Goal: Task Accomplishment & Management: Manage account settings

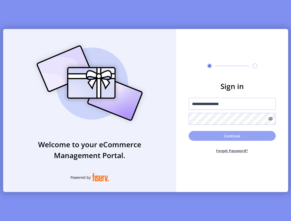
click at [230, 135] on button "Continue" at bounding box center [232, 136] width 87 height 10
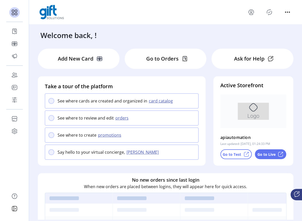
click at [109, 136] on button "promotions" at bounding box center [110, 135] width 28 height 6
click at [54, 119] on div "See where to review and edit orders" at bounding box center [122, 118] width 154 height 15
click at [118, 122] on div "See where to review and edit orders" at bounding box center [122, 118] width 154 height 15
click at [119, 119] on button "orders" at bounding box center [123, 118] width 18 height 6
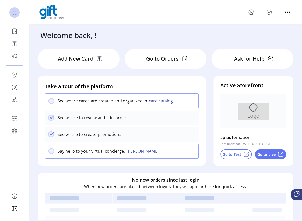
click at [154, 102] on button "card catalog" at bounding box center [161, 101] width 29 height 6
click at [129, 154] on div "Say hello to your virtual concierge, Connie" at bounding box center [122, 150] width 154 height 15
click at [134, 151] on button "Connie" at bounding box center [143, 151] width 37 height 6
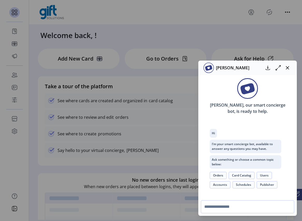
click at [288, 72] on div "Connie" at bounding box center [247, 68] width 99 height 15
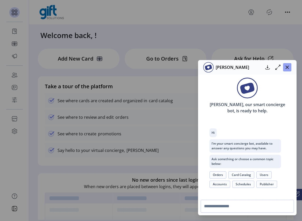
click at [286, 66] on icon "button" at bounding box center [287, 67] width 4 height 4
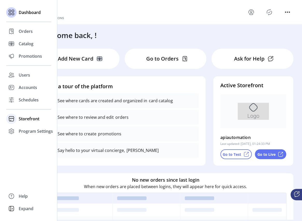
click at [19, 120] on span "Storefront" at bounding box center [29, 119] width 21 height 6
click at [36, 131] on span "Configuration" at bounding box center [32, 129] width 27 height 6
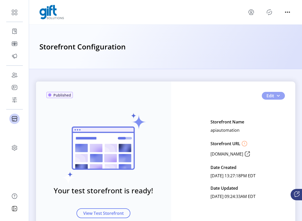
click at [278, 94] on span "button" at bounding box center [278, 96] width 4 height 4
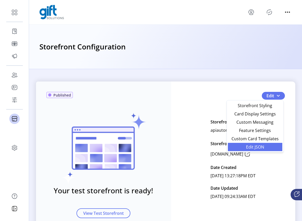
click at [256, 147] on span "Edit JSON" at bounding box center [255, 147] width 48 height 4
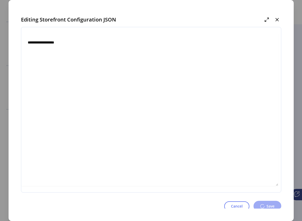
type textarea "**********"
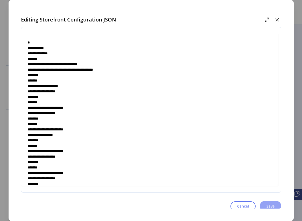
click at [269, 204] on span "Save" at bounding box center [270, 206] width 8 height 5
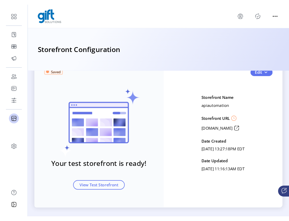
scroll to position [28, 0]
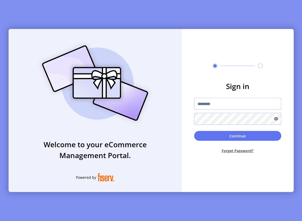
type input "**********"
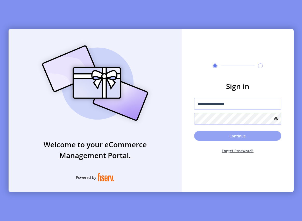
click at [243, 139] on button "Continue" at bounding box center [237, 136] width 87 height 10
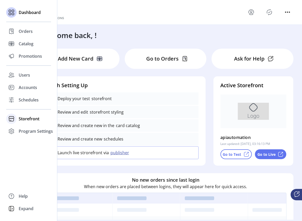
click at [24, 117] on span "Storefront" at bounding box center [29, 119] width 21 height 6
click at [40, 129] on span "Configuration" at bounding box center [32, 129] width 27 height 6
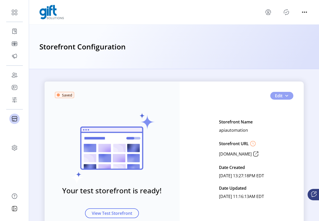
click at [288, 96] on button "Edit" at bounding box center [281, 96] width 23 height 8
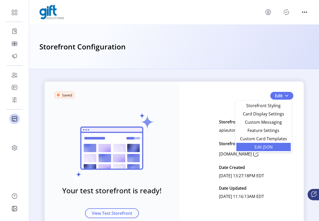
click at [262, 148] on span "Edit JSON" at bounding box center [264, 147] width 48 height 4
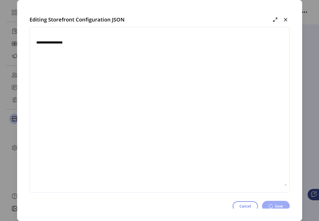
type textarea "**********"
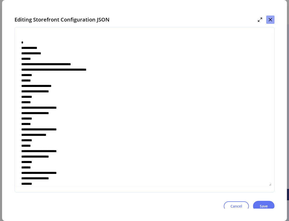
click at [271, 21] on icon "button" at bounding box center [271, 20] width 4 height 4
click at [271, 21] on div at bounding box center [159, 12] width 260 height 25
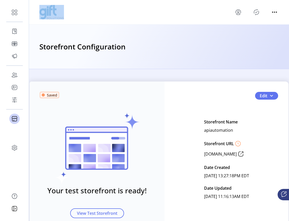
click at [257, 13] on icon "Publisher Panel" at bounding box center [256, 12] width 8 height 8
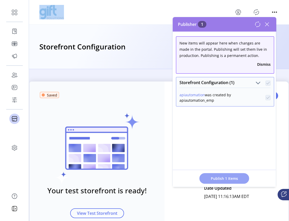
click at [222, 180] on span "Publish 1 Items" at bounding box center [224, 178] width 36 height 5
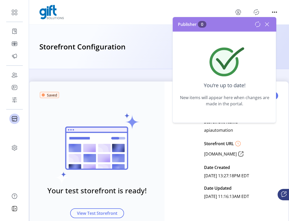
click at [274, 24] on div "Publisher 0" at bounding box center [225, 24] width 104 height 15
click at [264, 23] on icon at bounding box center [267, 24] width 8 height 8
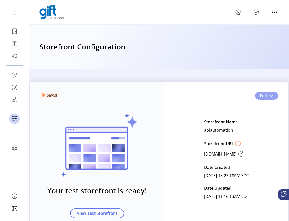
click at [271, 96] on span "button" at bounding box center [272, 96] width 4 height 4
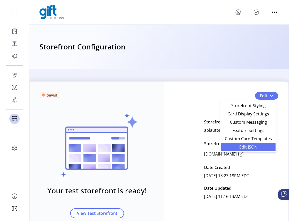
click at [253, 144] on link "Edit JSON" at bounding box center [248, 147] width 54 height 8
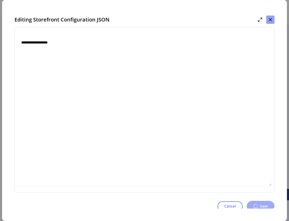
click at [270, 20] on icon "button" at bounding box center [271, 20] width 4 height 4
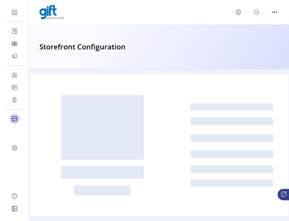
click at [258, 15] on icon "Publisher Panel" at bounding box center [256, 12] width 8 height 8
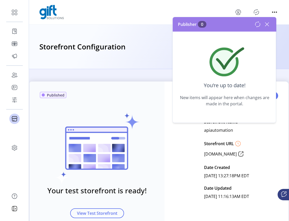
click at [266, 23] on icon at bounding box center [267, 25] width 4 height 4
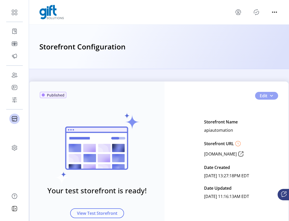
click at [270, 94] on span "button" at bounding box center [272, 96] width 4 height 4
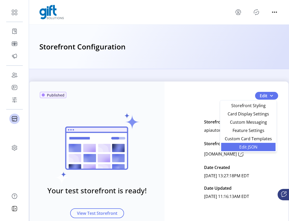
click at [249, 145] on span "Edit JSON" at bounding box center [248, 147] width 48 height 4
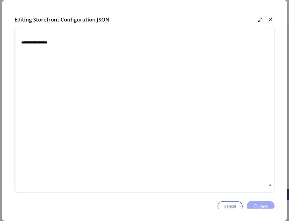
type textarea "**********"
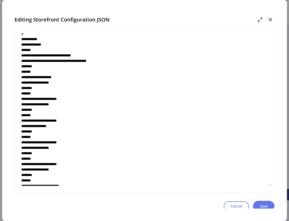
scroll to position [10, 0]
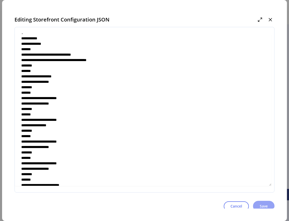
click at [265, 205] on span "Save" at bounding box center [264, 206] width 8 height 5
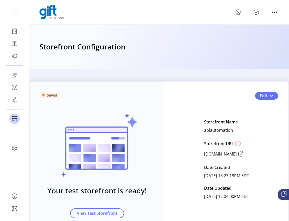
click at [256, 12] on icon "Publisher Panel" at bounding box center [256, 12] width 8 height 8
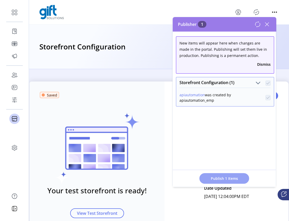
click at [223, 177] on span "Publish 1 Items" at bounding box center [224, 178] width 36 height 5
click at [270, 26] on icon at bounding box center [267, 24] width 8 height 8
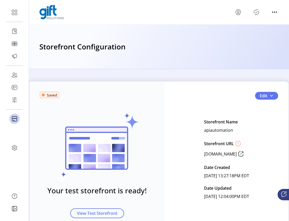
click at [256, 10] on icon "Publisher Panel" at bounding box center [256, 12] width 8 height 8
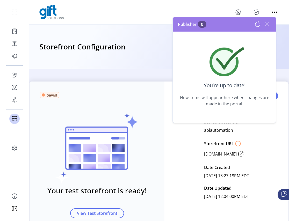
click at [267, 23] on icon at bounding box center [267, 24] width 8 height 8
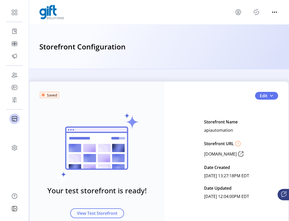
click at [257, 16] on div at bounding box center [159, 12] width 240 height 15
click at [253, 10] on icon "Publisher Panel" at bounding box center [256, 12] width 8 height 8
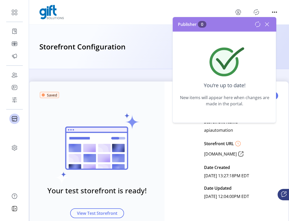
click at [266, 24] on icon at bounding box center [267, 24] width 8 height 8
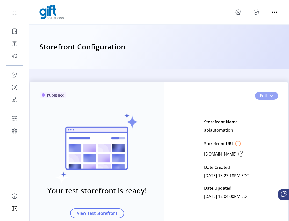
click at [270, 95] on span "button" at bounding box center [272, 96] width 4 height 4
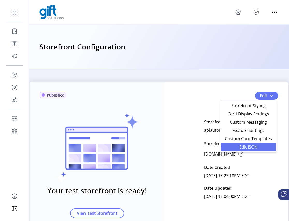
click at [250, 148] on span "Edit JSON" at bounding box center [248, 147] width 48 height 4
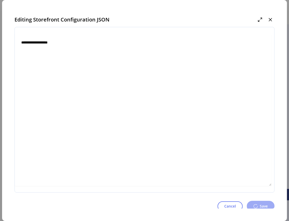
type textarea "**********"
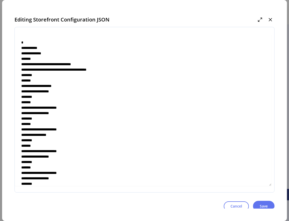
click at [273, 19] on button "button" at bounding box center [270, 20] width 8 height 8
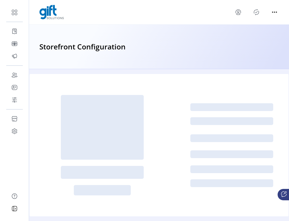
click at [260, 11] on icon "Publisher Panel" at bounding box center [256, 12] width 8 height 8
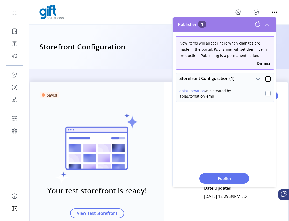
click at [268, 93] on div at bounding box center [268, 93] width 5 height 5
click at [268, 76] on div "Storefront Configuration (1)" at bounding box center [225, 78] width 97 height 10
click at [268, 77] on div at bounding box center [268, 78] width 5 height 5
click at [226, 177] on span "Publish 1 Items" at bounding box center [224, 178] width 36 height 5
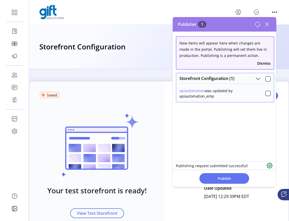
click at [270, 24] on icon at bounding box center [267, 24] width 8 height 8
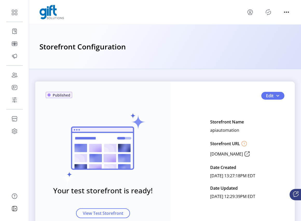
click at [267, 11] on icon "Publisher Panel" at bounding box center [268, 12] width 8 height 8
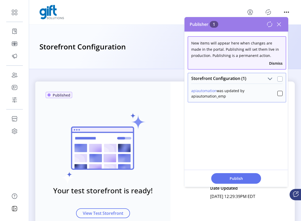
click at [278, 79] on div at bounding box center [279, 78] width 5 height 5
click at [277, 79] on div at bounding box center [279, 78] width 5 height 5
click at [268, 79] on span "Storefront Configuration (1)" at bounding box center [269, 78] width 5 height 5
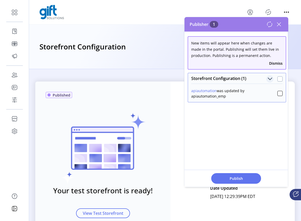
click at [278, 79] on div at bounding box center [279, 78] width 5 height 5
click at [282, 25] on icon at bounding box center [279, 24] width 8 height 8
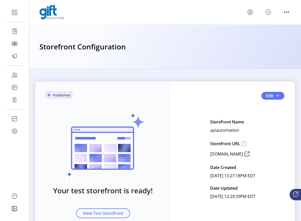
click at [269, 11] on icon "Publisher Panel" at bounding box center [268, 12] width 8 height 8
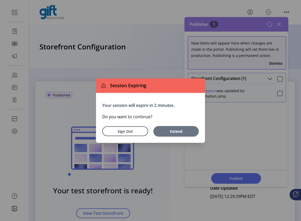
click at [179, 132] on span "Extend" at bounding box center [176, 131] width 40 height 5
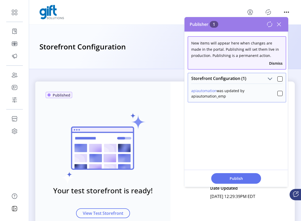
click at [278, 72] on p-panel "Storefront Configuration (1) apiautomation was updated by apiautomation_emp" at bounding box center [236, 87] width 99 height 33
click at [277, 79] on div at bounding box center [279, 78] width 5 height 5
click at [242, 178] on span "Publish 1 Items" at bounding box center [236, 178] width 36 height 5
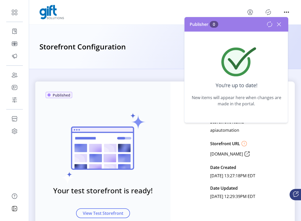
click at [279, 25] on icon at bounding box center [279, 24] width 8 height 8
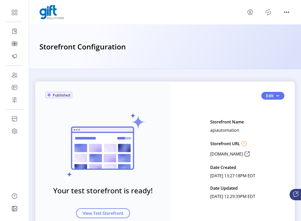
click at [265, 10] on icon "Publisher Panel" at bounding box center [268, 12] width 8 height 8
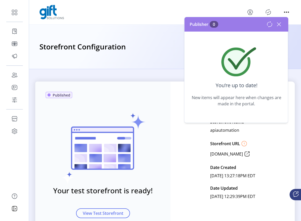
click at [281, 25] on icon at bounding box center [279, 24] width 8 height 8
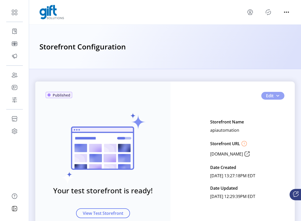
click at [279, 98] on button "Edit" at bounding box center [272, 96] width 23 height 8
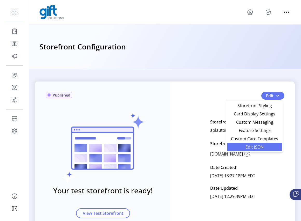
click at [259, 145] on span "Edit JSON" at bounding box center [254, 147] width 48 height 4
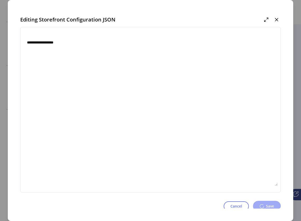
type textarea "**********"
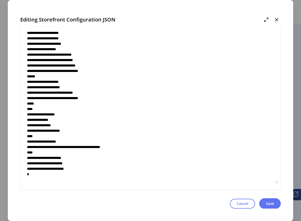
scroll to position [3, 0]
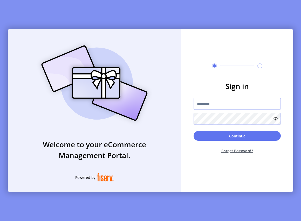
type input "**********"
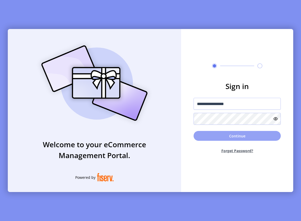
click at [232, 137] on button "Continue" at bounding box center [236, 136] width 87 height 10
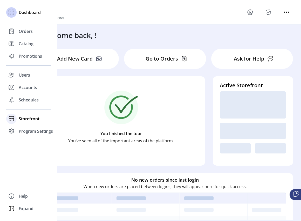
click at [14, 121] on icon at bounding box center [11, 119] width 8 height 8
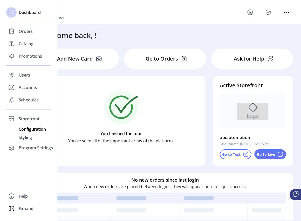
click at [24, 130] on span "Configuration" at bounding box center [32, 129] width 27 height 6
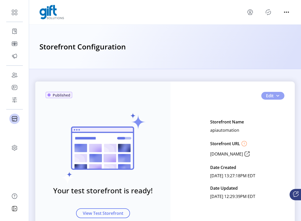
click at [278, 96] on span "button" at bounding box center [277, 96] width 4 height 4
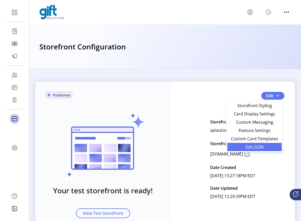
click at [252, 147] on span "Edit JSON" at bounding box center [254, 147] width 48 height 4
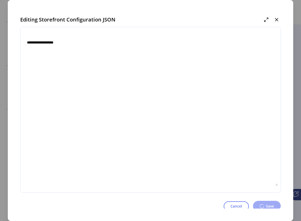
type textarea "**********"
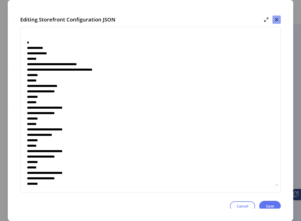
click at [277, 19] on icon "button" at bounding box center [276, 20] width 4 height 4
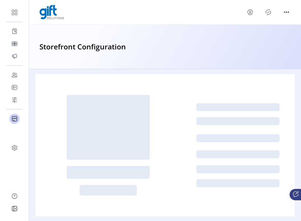
click at [268, 11] on icon "Publisher Panel" at bounding box center [268, 12] width 8 height 8
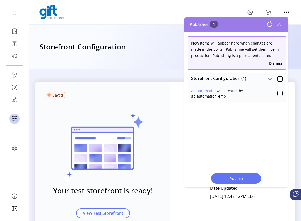
click at [278, 75] on span at bounding box center [279, 78] width 5 height 6
click at [278, 78] on div at bounding box center [279, 78] width 5 height 5
click at [236, 177] on span "Publish 1 Items" at bounding box center [236, 178] width 36 height 5
click at [279, 24] on icon at bounding box center [279, 24] width 8 height 8
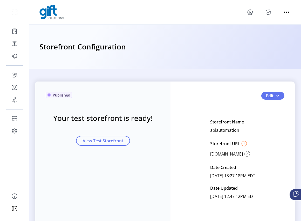
click at [266, 15] on icon "Publisher Panel" at bounding box center [268, 12] width 8 height 8
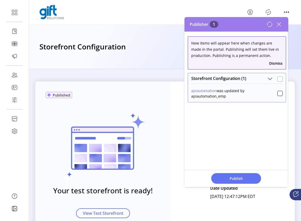
click at [277, 78] on div at bounding box center [279, 78] width 5 height 5
click at [235, 180] on span "Publish 1 Items" at bounding box center [236, 178] width 36 height 5
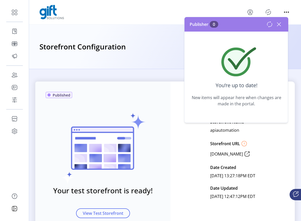
click at [278, 24] on icon at bounding box center [279, 24] width 8 height 8
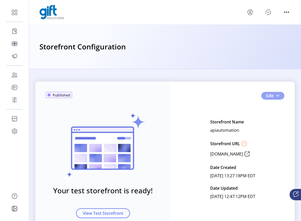
click at [279, 94] on button "Edit" at bounding box center [272, 96] width 23 height 8
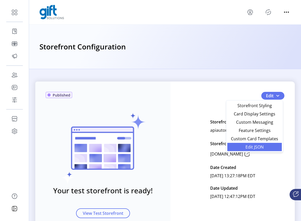
click at [256, 146] on span "Edit JSON" at bounding box center [254, 147] width 48 height 4
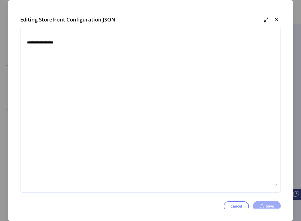
type textarea "**********"
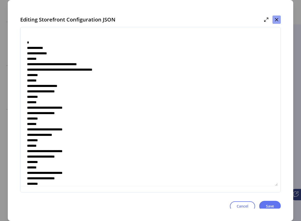
click at [277, 19] on icon "button" at bounding box center [276, 20] width 4 height 4
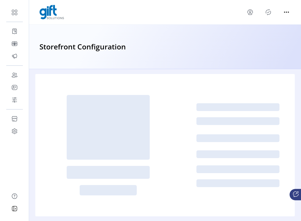
click at [270, 14] on icon "Publisher Panel" at bounding box center [268, 12] width 8 height 8
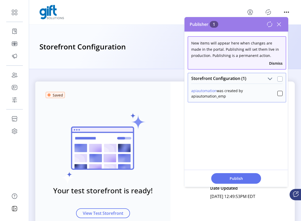
click at [278, 80] on div at bounding box center [279, 78] width 5 height 5
click at [231, 179] on span "Publish 1 Items" at bounding box center [236, 178] width 36 height 5
click at [268, 23] on icon at bounding box center [269, 24] width 6 height 6
click at [269, 24] on icon at bounding box center [269, 24] width 6 height 6
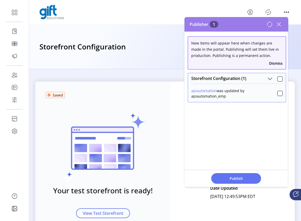
click at [269, 24] on icon at bounding box center [269, 24] width 6 height 6
click at [279, 77] on div at bounding box center [279, 78] width 5 height 5
click at [239, 176] on span "Publish 1 Items" at bounding box center [236, 178] width 36 height 5
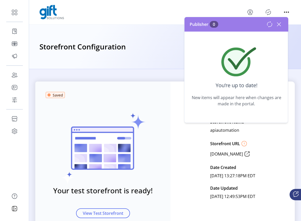
click at [277, 26] on icon at bounding box center [279, 24] width 8 height 8
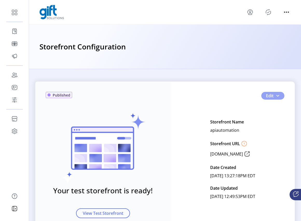
click at [276, 97] on span "button" at bounding box center [277, 96] width 4 height 4
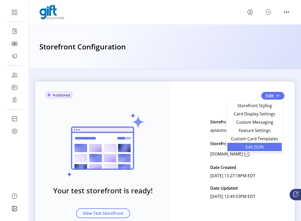
click at [257, 148] on span "Edit JSON" at bounding box center [254, 147] width 48 height 4
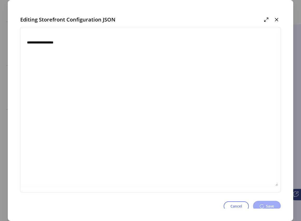
type textarea "**********"
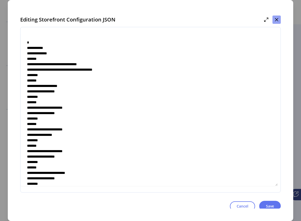
click at [280, 19] on button "button" at bounding box center [276, 20] width 8 height 8
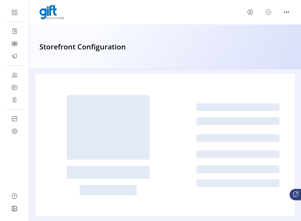
click at [268, 11] on icon "Publisher Panel" at bounding box center [268, 12] width 8 height 8
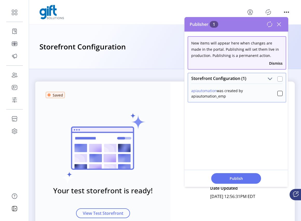
click at [277, 79] on div at bounding box center [279, 78] width 5 height 5
click at [240, 180] on span "Publish 1 Items" at bounding box center [236, 178] width 36 height 5
click at [277, 76] on span at bounding box center [279, 78] width 5 height 6
click at [277, 80] on div at bounding box center [279, 78] width 5 height 5
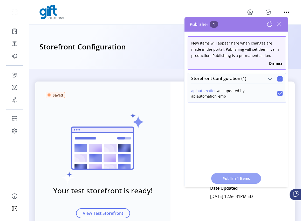
click at [241, 178] on span "Publish 1 Items" at bounding box center [236, 178] width 36 height 5
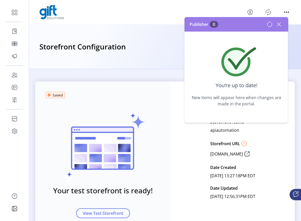
click at [278, 24] on icon at bounding box center [279, 24] width 8 height 8
